Goal: Transaction & Acquisition: Book appointment/travel/reservation

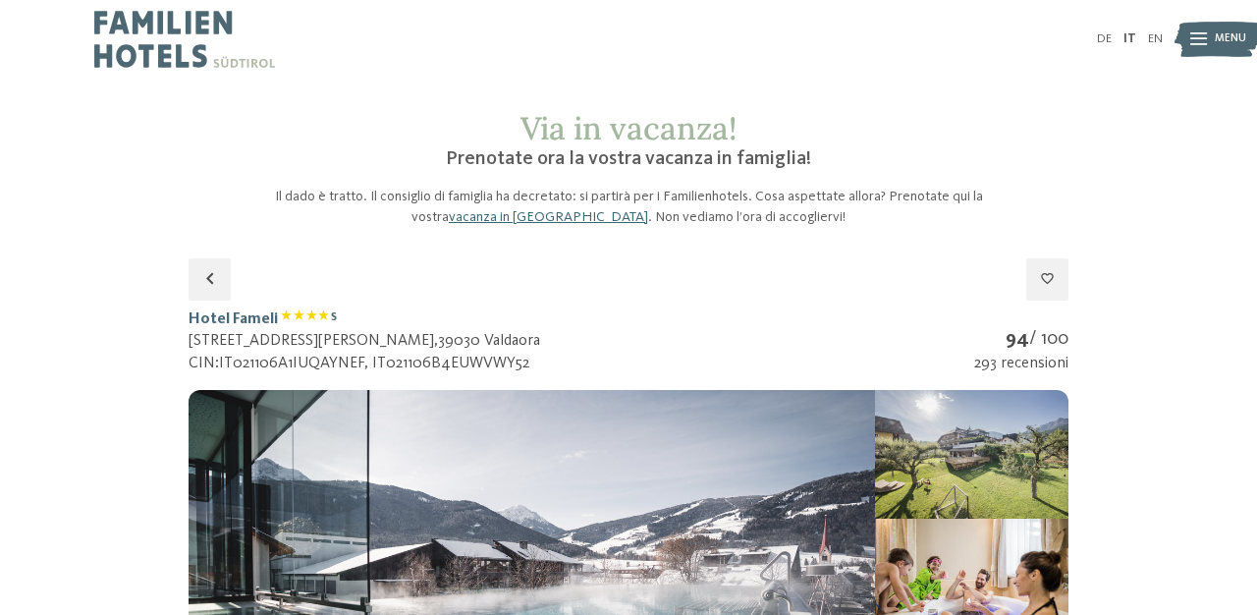
click at [1188, 29] on img at bounding box center [1217, 39] width 86 height 43
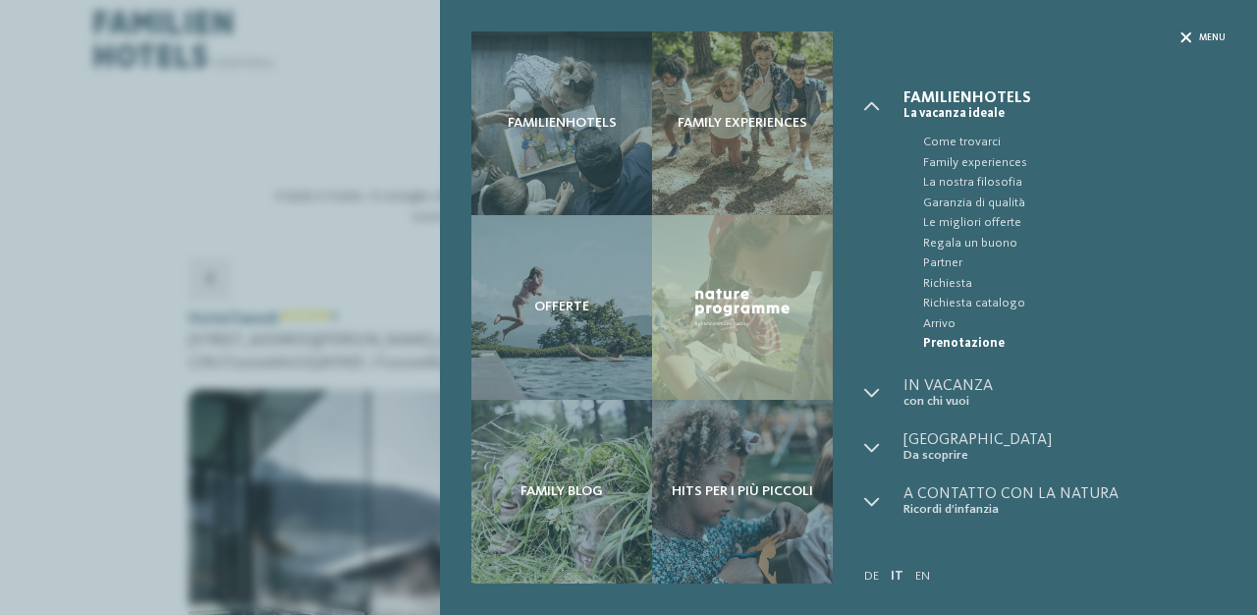
click at [1202, 38] on span "Menu" at bounding box center [1212, 37] width 27 height 13
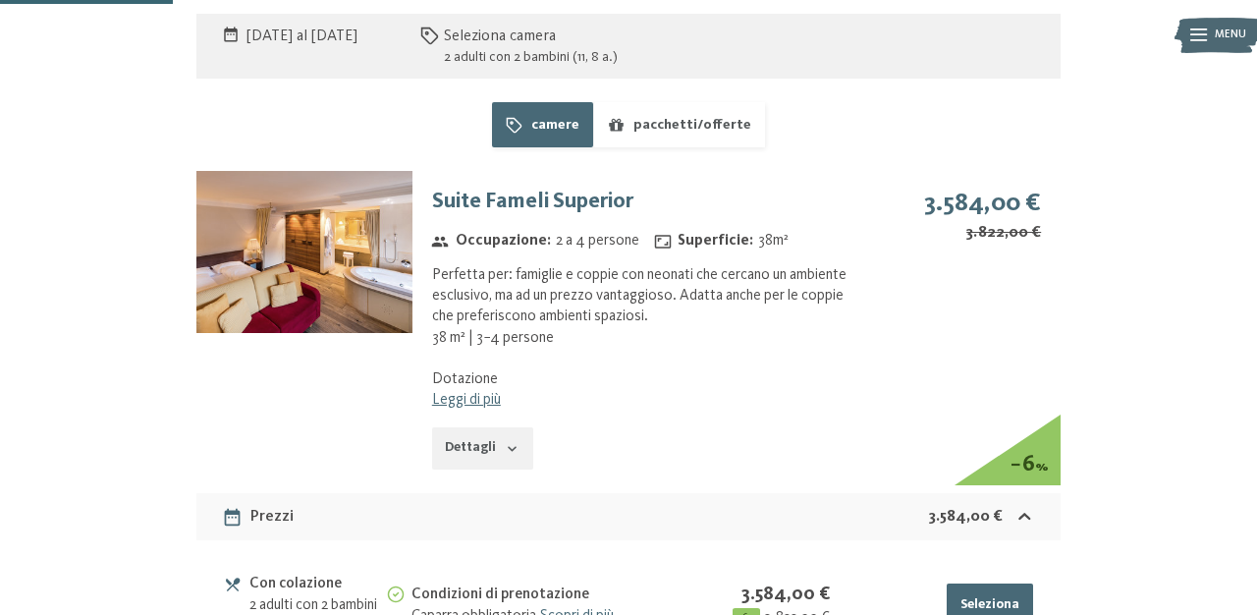
scroll to position [1206, 0]
click at [499, 445] on button "Dettagli" at bounding box center [482, 447] width 101 height 43
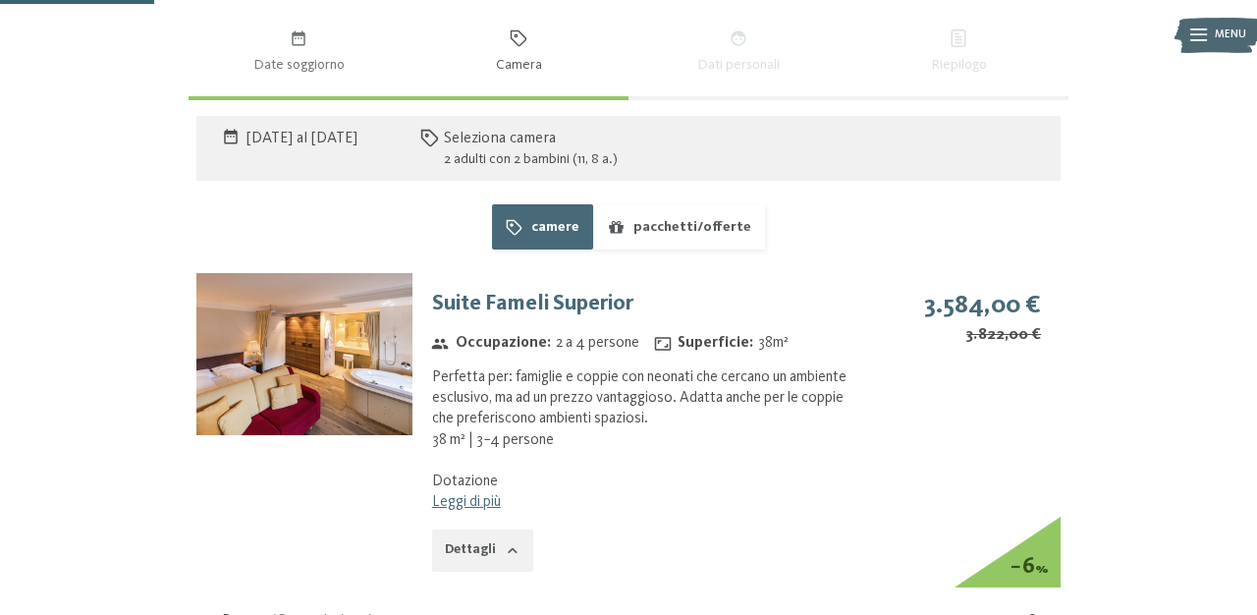
scroll to position [1109, 0]
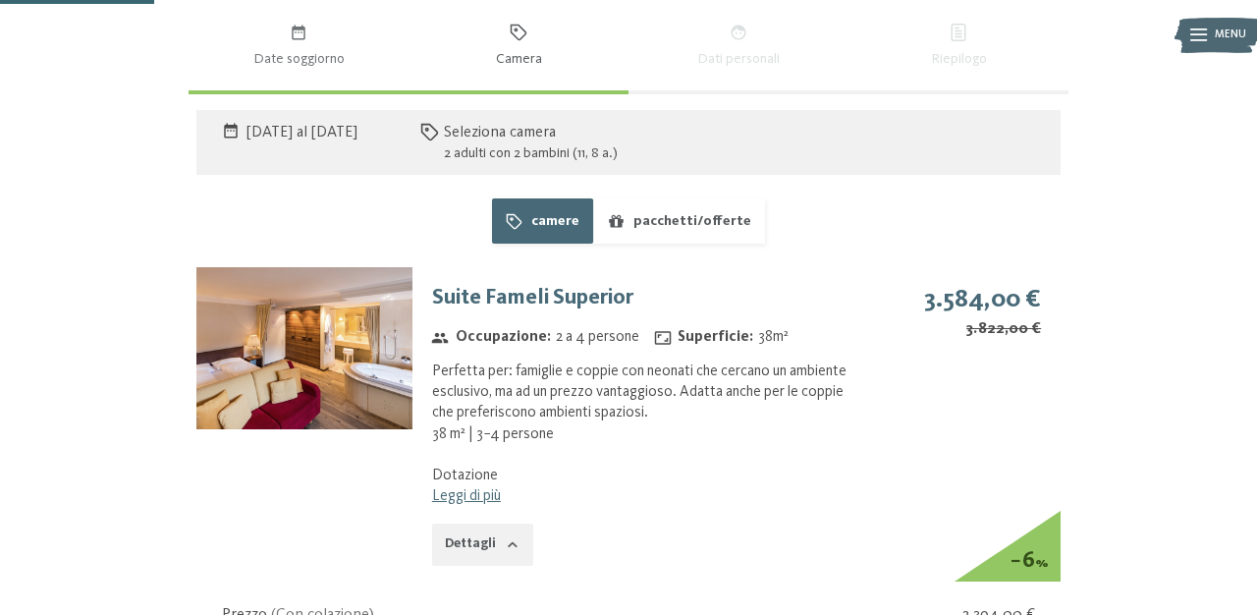
click at [692, 216] on button "pacchetti/offerte" at bounding box center [679, 220] width 172 height 45
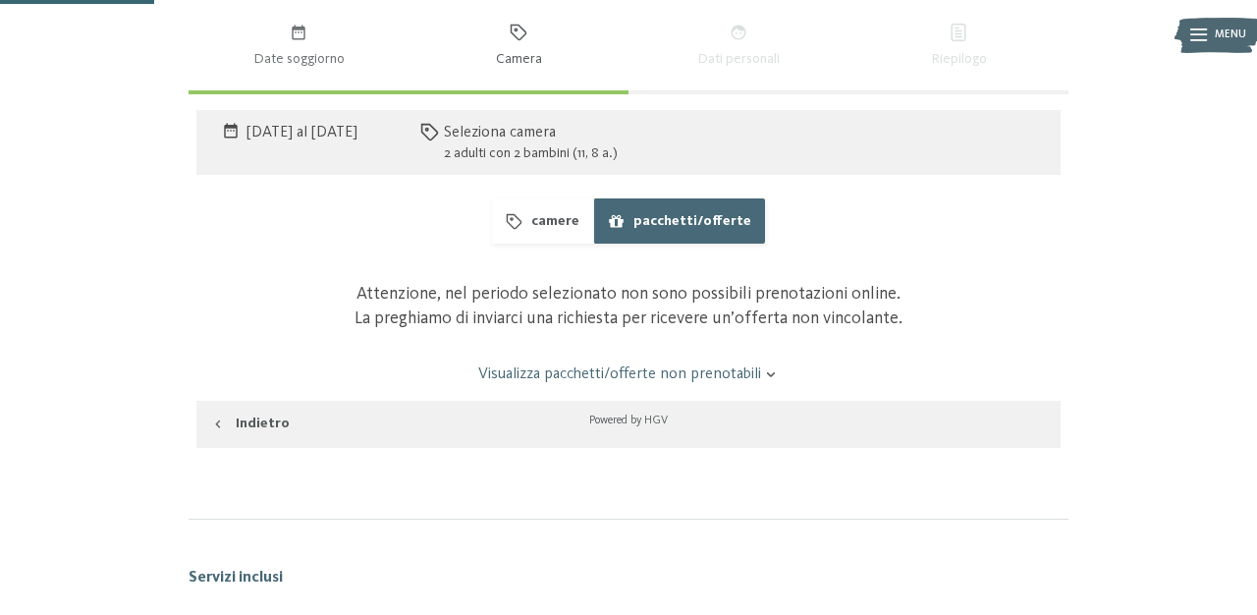
click at [578, 226] on button "camere" at bounding box center [542, 220] width 101 height 45
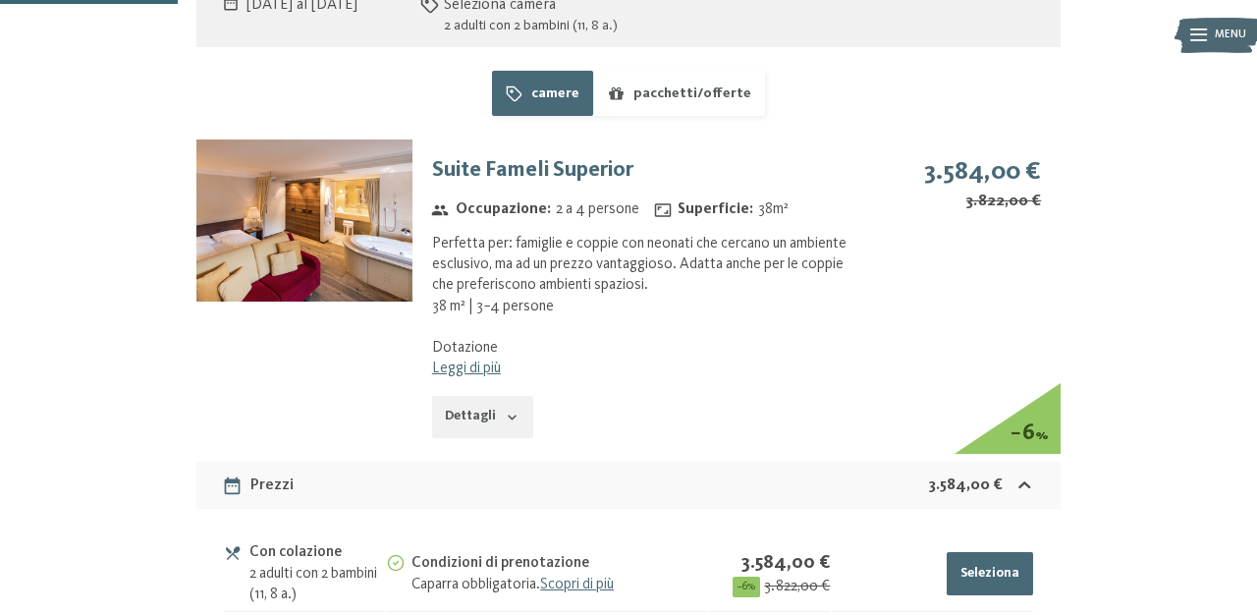
scroll to position [1237, 0]
click at [499, 360] on link "Leggi di più" at bounding box center [466, 367] width 69 height 16
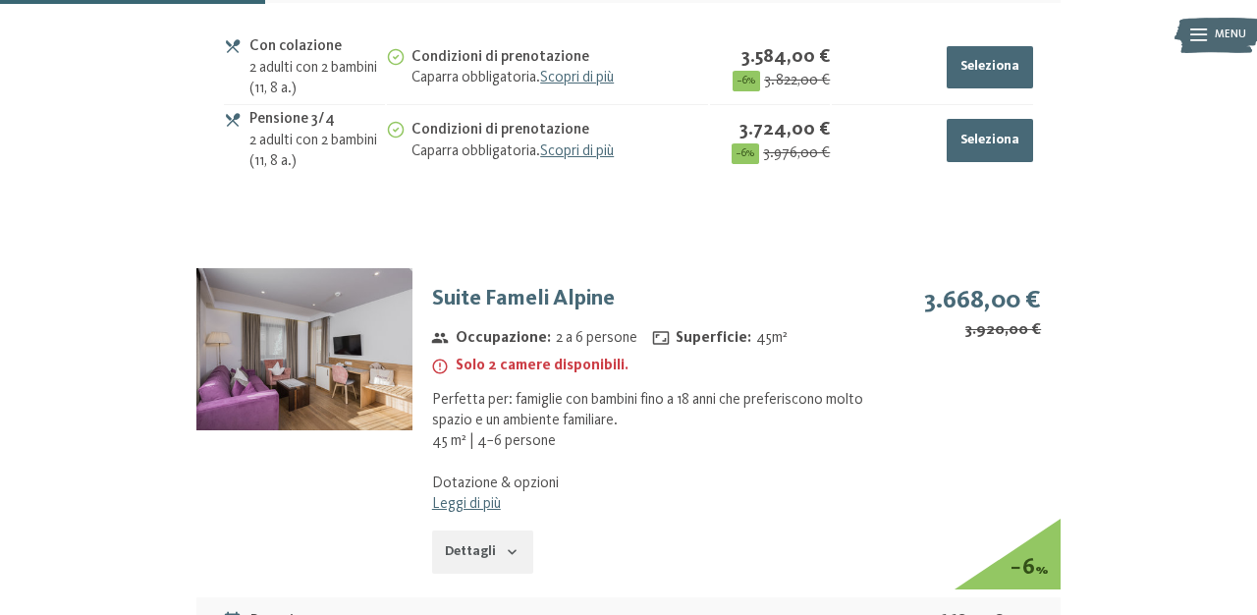
scroll to position [1745, 0]
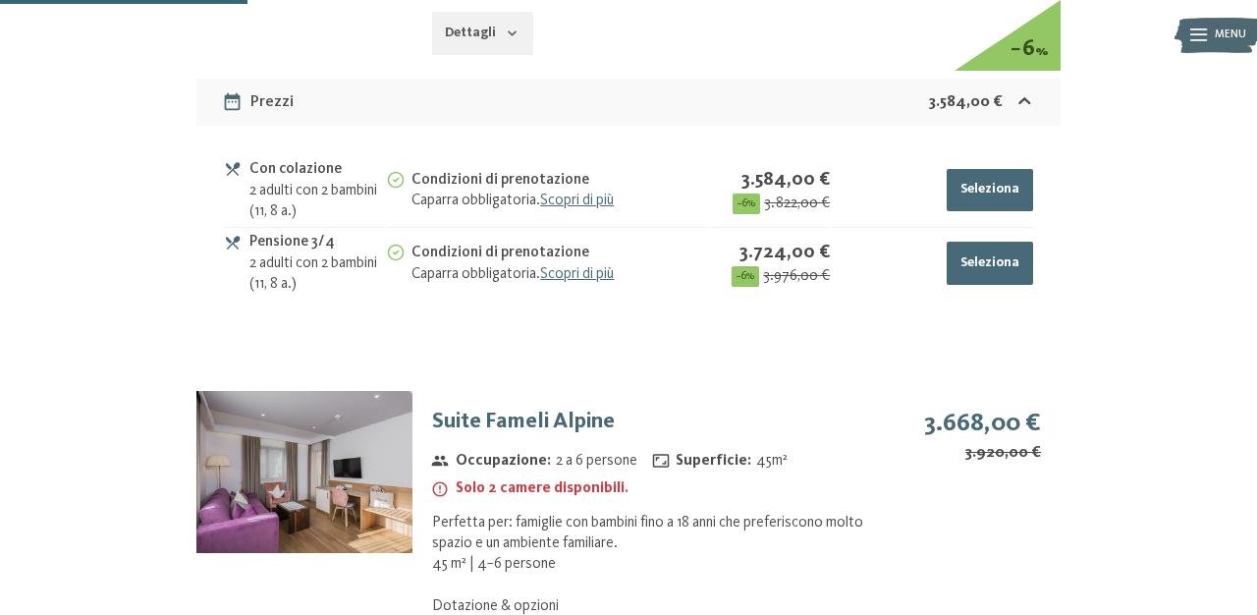
click at [995, 255] on button "Seleziona" at bounding box center [989, 263] width 85 height 43
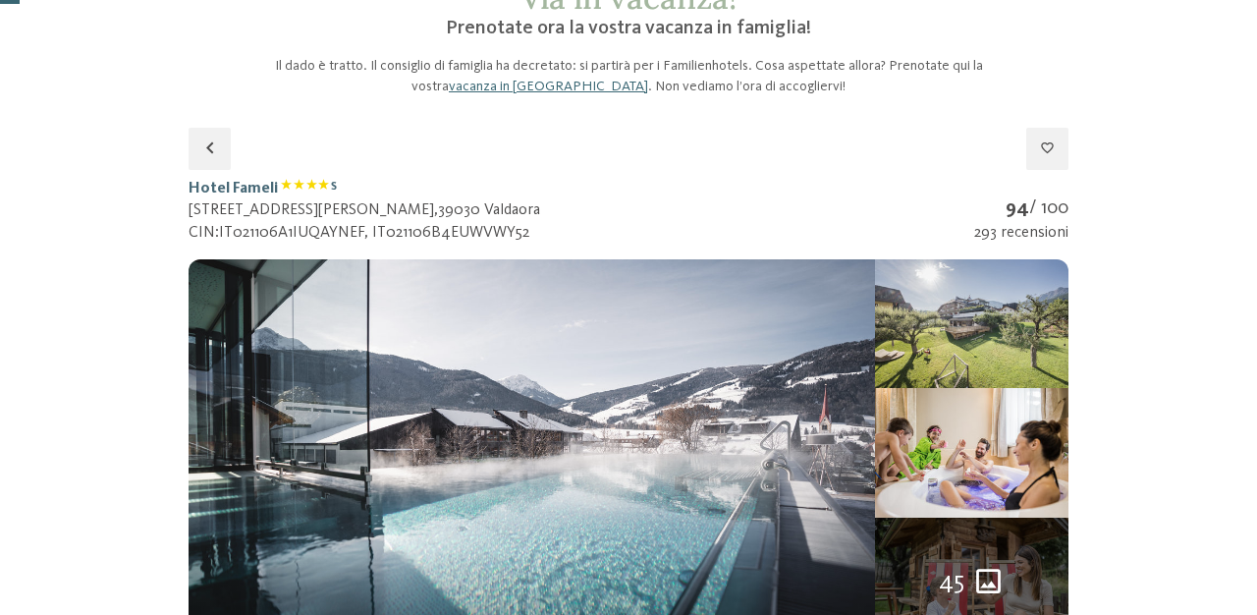
scroll to position [0, 0]
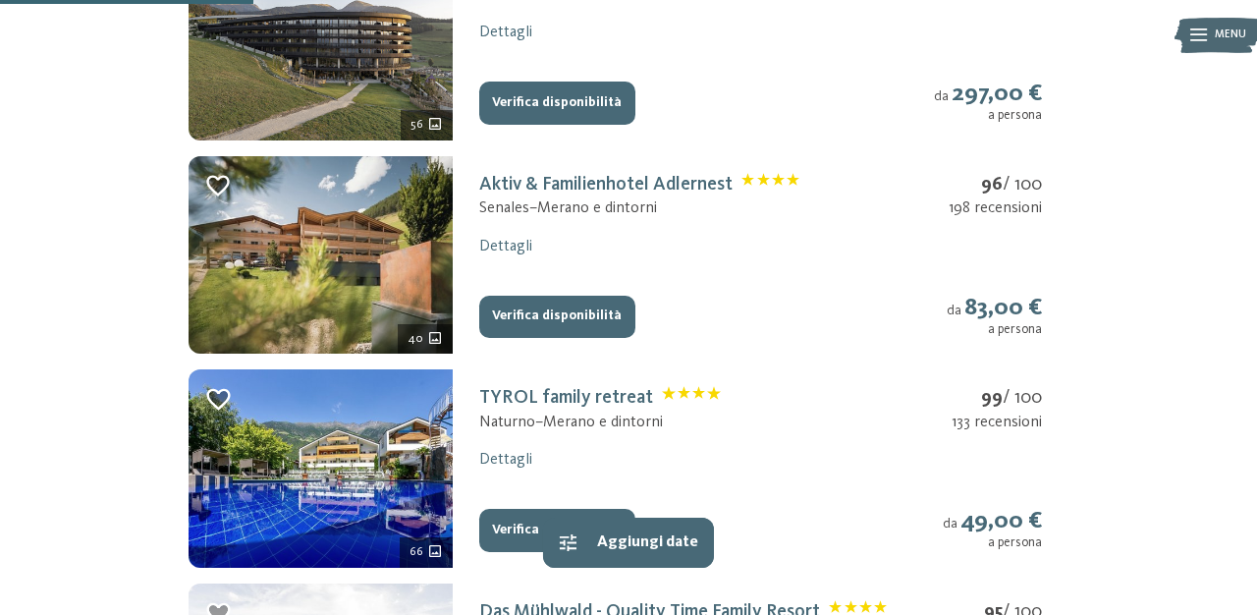
scroll to position [637, 0]
